Goal: Task Accomplishment & Management: Manage account settings

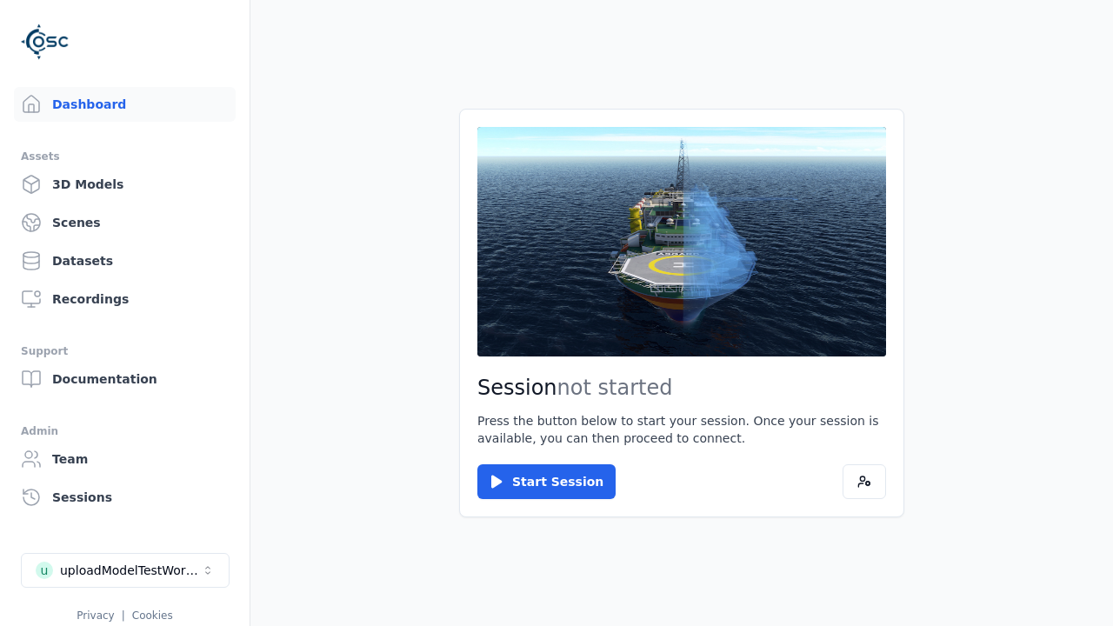
click at [125, 571] on div "uploadModelTestWorkspace" at bounding box center [130, 570] width 141 height 17
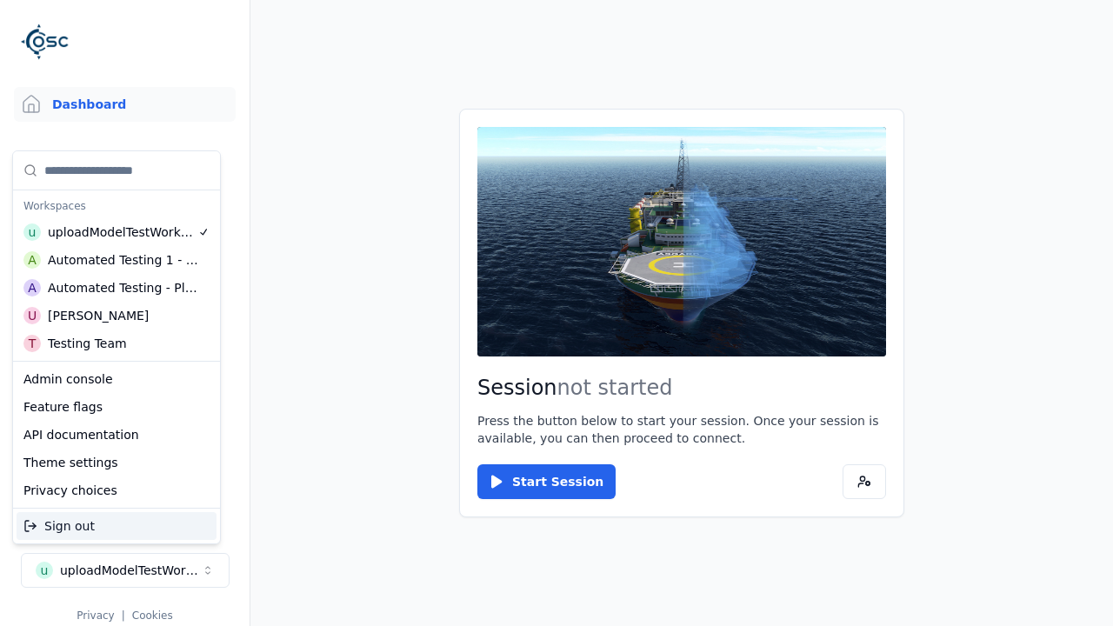
click at [117, 344] on div "Testing Team" at bounding box center [87, 343] width 79 height 17
click at [557, 313] on html "Support Dashboard Assets 3D Models Scenes Datasets Recordings Support Documenta…" at bounding box center [556, 313] width 1113 height 626
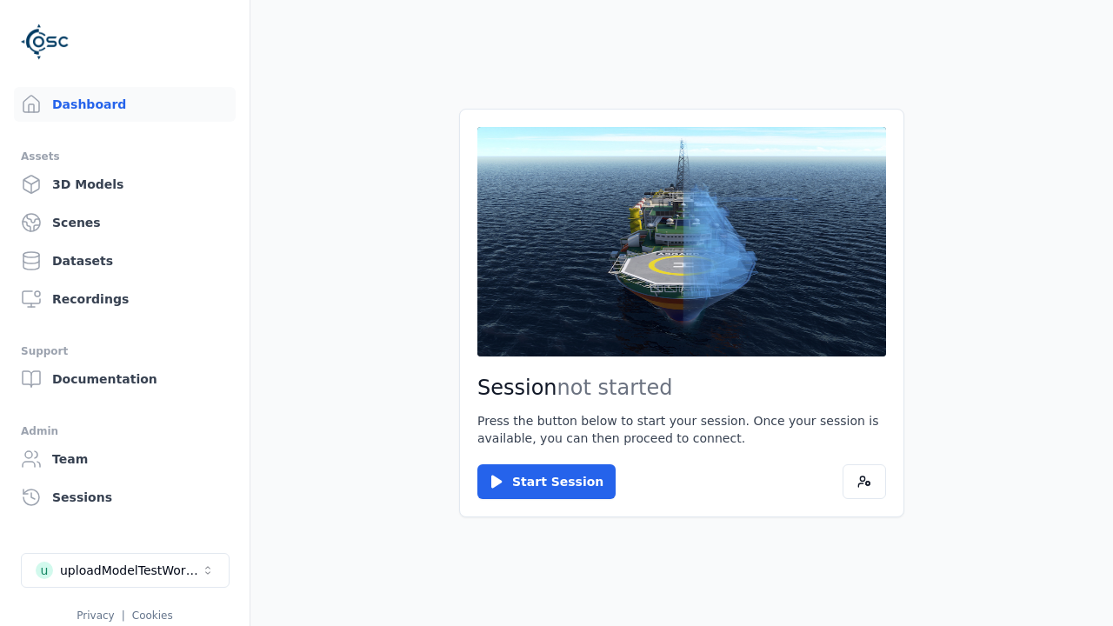
click at [124, 184] on link "3D Models" at bounding box center [125, 184] width 222 height 35
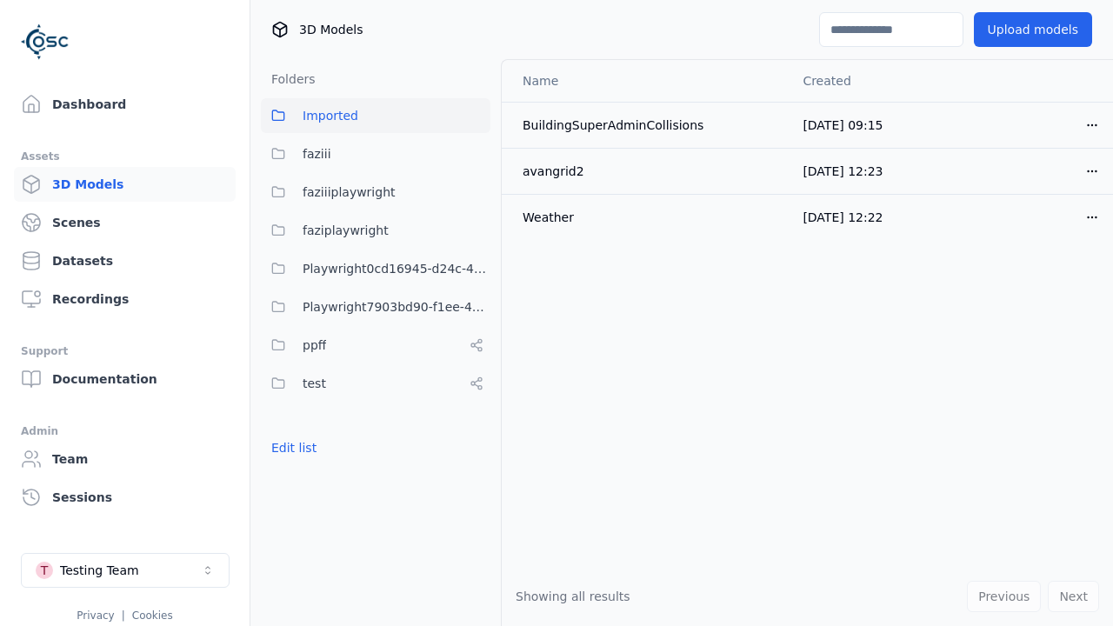
click at [294, 448] on button "Edit list" at bounding box center [294, 447] width 66 height 31
click at [310, 448] on link "Create folder" at bounding box center [311, 447] width 80 height 17
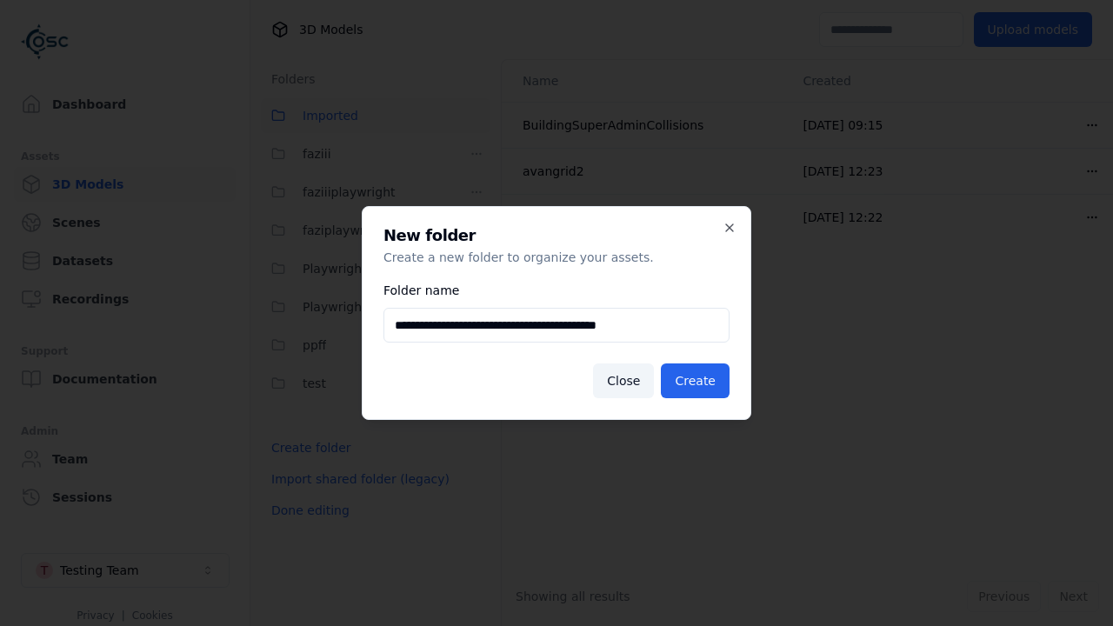
type input "**********"
click at [695, 381] on button "Create" at bounding box center [695, 381] width 69 height 35
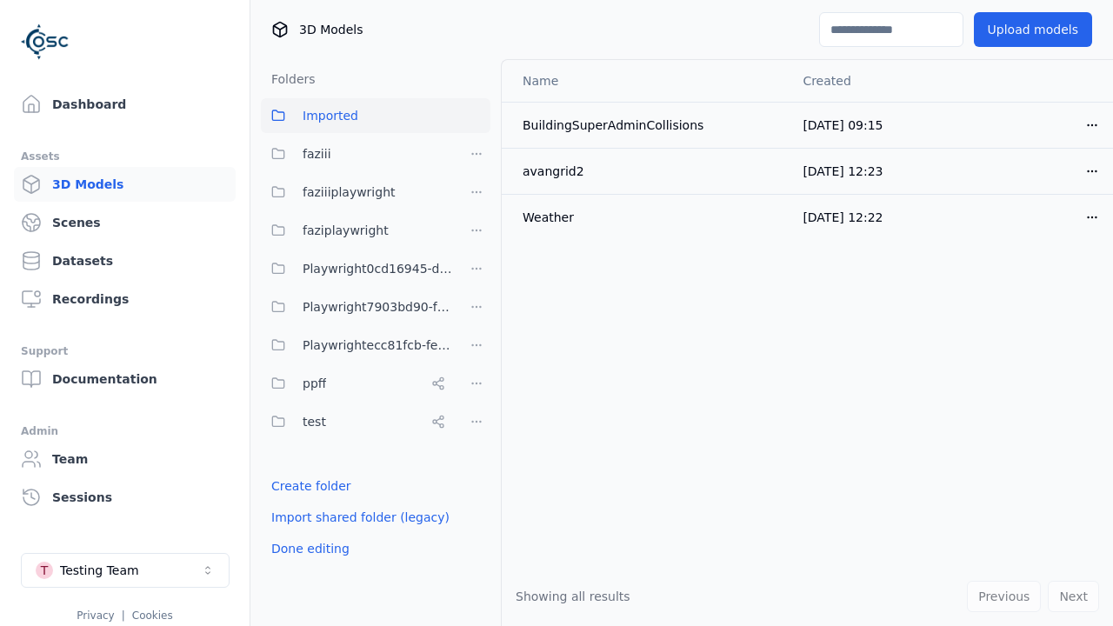
click at [310, 549] on button "Done editing" at bounding box center [310, 548] width 99 height 31
click at [294, 533] on button "Done editing" at bounding box center [310, 548] width 99 height 31
click at [477, 345] on html "Support Dashboard Assets 3D Models Scenes Datasets Recordings Support Documenta…" at bounding box center [556, 313] width 1113 height 626
click at [477, 437] on div "Rename" at bounding box center [476, 437] width 117 height 28
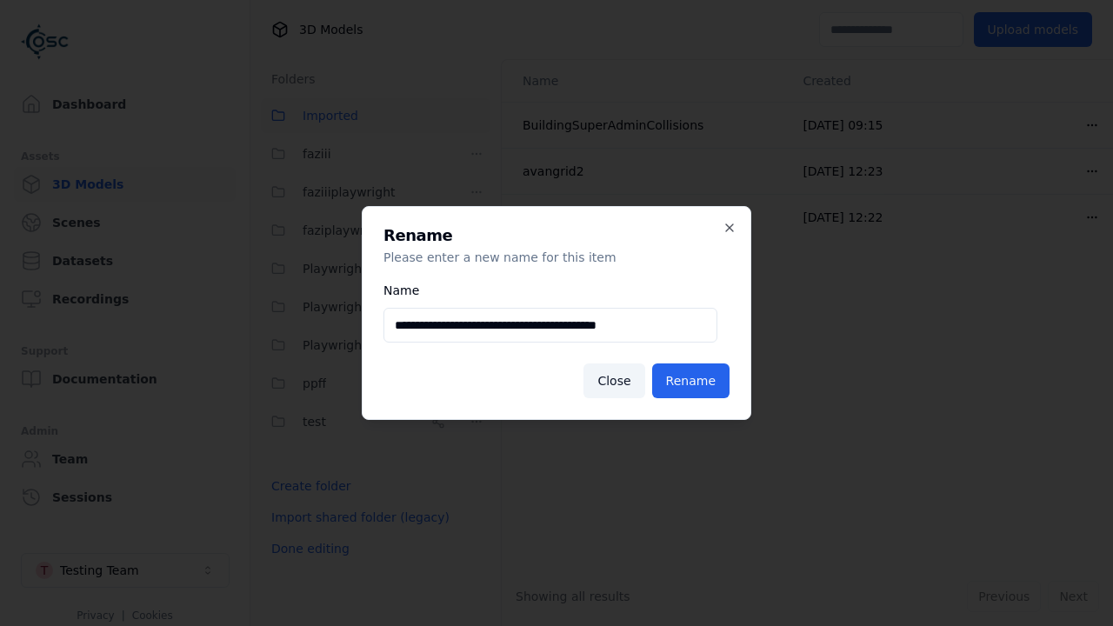
click at [551, 325] on input "**********" at bounding box center [551, 325] width 334 height 35
type input "**********"
click at [691, 381] on button "Rename" at bounding box center [690, 381] width 77 height 35
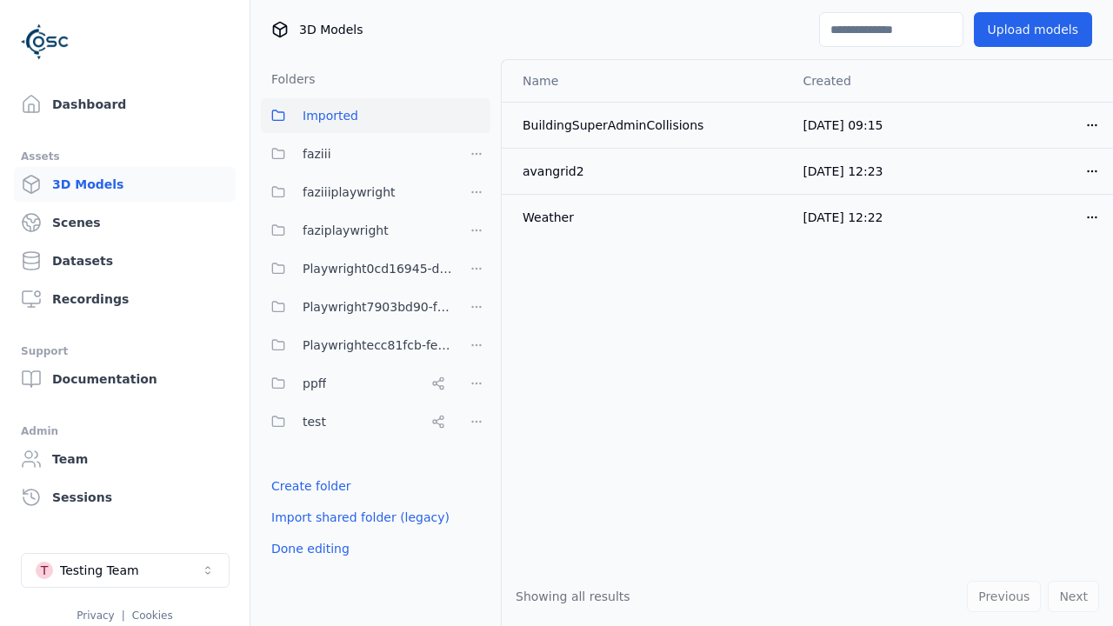
click at [310, 549] on button "Done editing" at bounding box center [310, 548] width 99 height 31
click at [294, 486] on button "Edit list" at bounding box center [294, 486] width 66 height 31
click at [477, 345] on html "Support Dashboard Assets 3D Models Scenes Datasets Recordings Support Documenta…" at bounding box center [556, 313] width 1113 height 626
click at [477, 464] on div "Delete" at bounding box center [476, 464] width 117 height 28
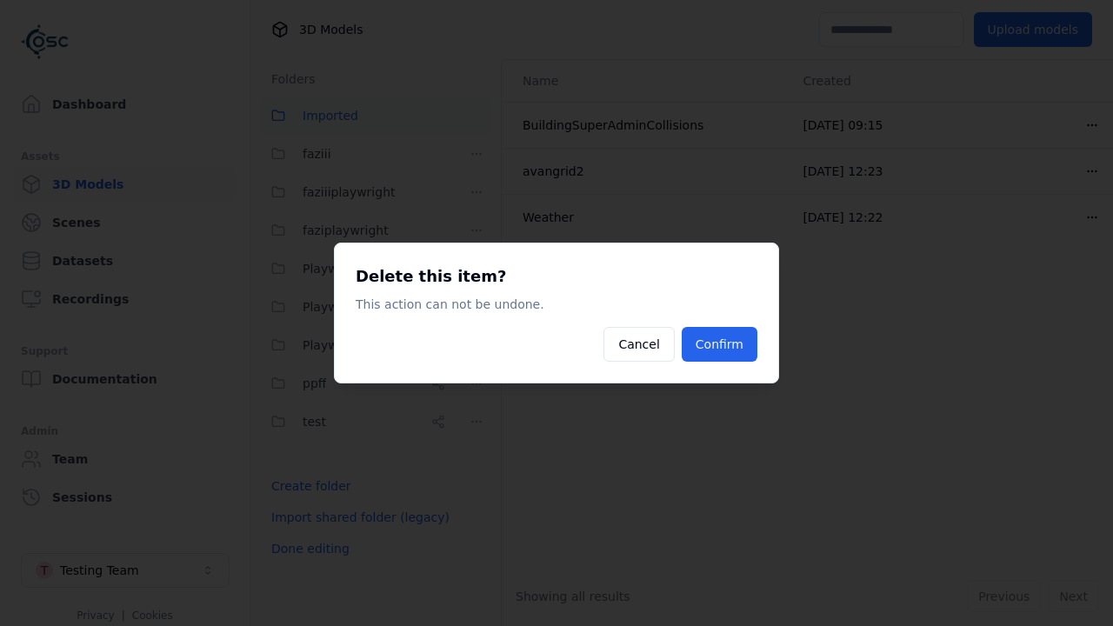
click at [719, 344] on button "Confirm" at bounding box center [720, 344] width 76 height 35
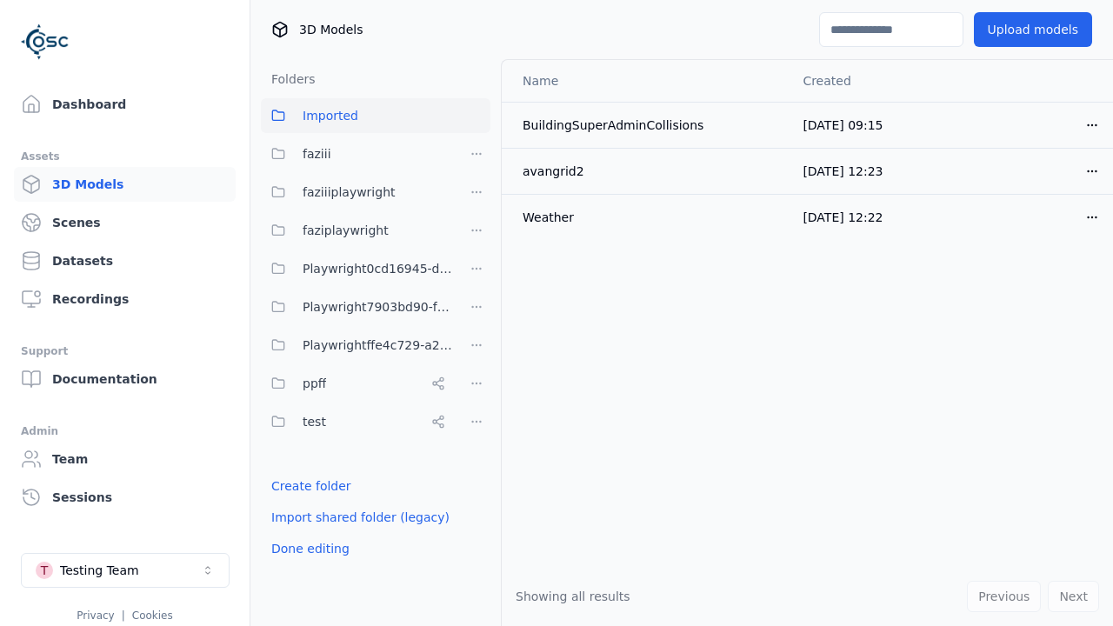
click at [310, 549] on button "Done editing" at bounding box center [310, 548] width 99 height 31
